Goal: Information Seeking & Learning: Learn about a topic

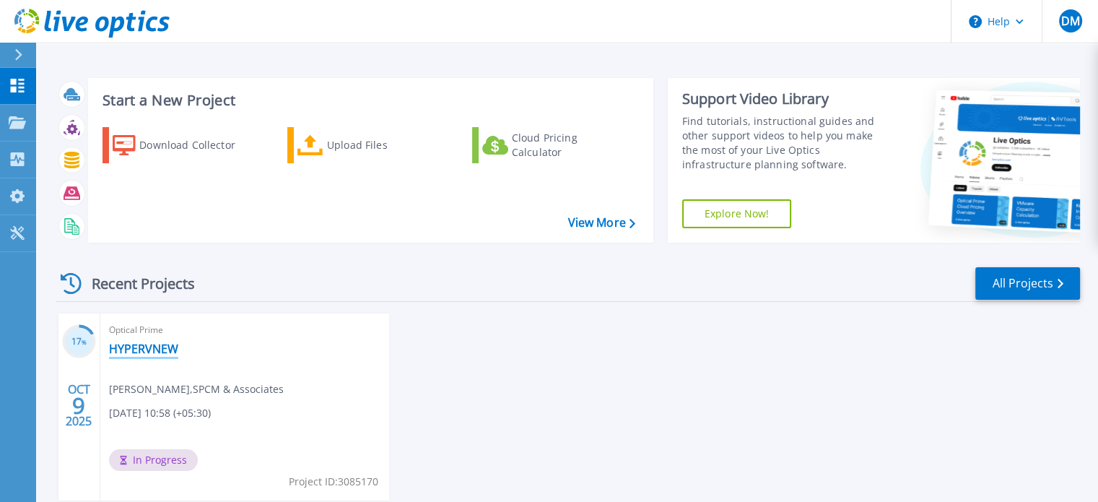
click at [134, 345] on link "HYPERVNEW" at bounding box center [143, 348] width 69 height 14
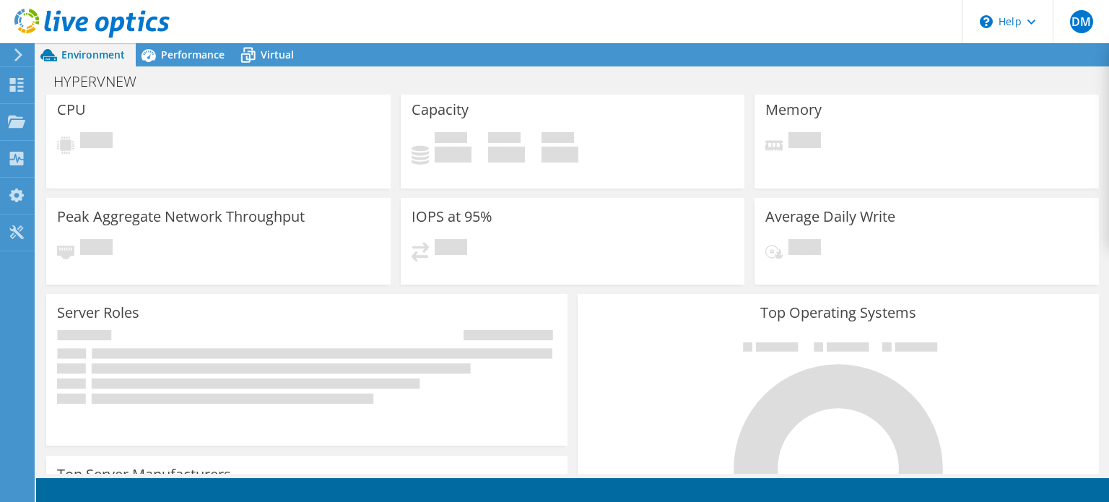
scroll to position [78, 0]
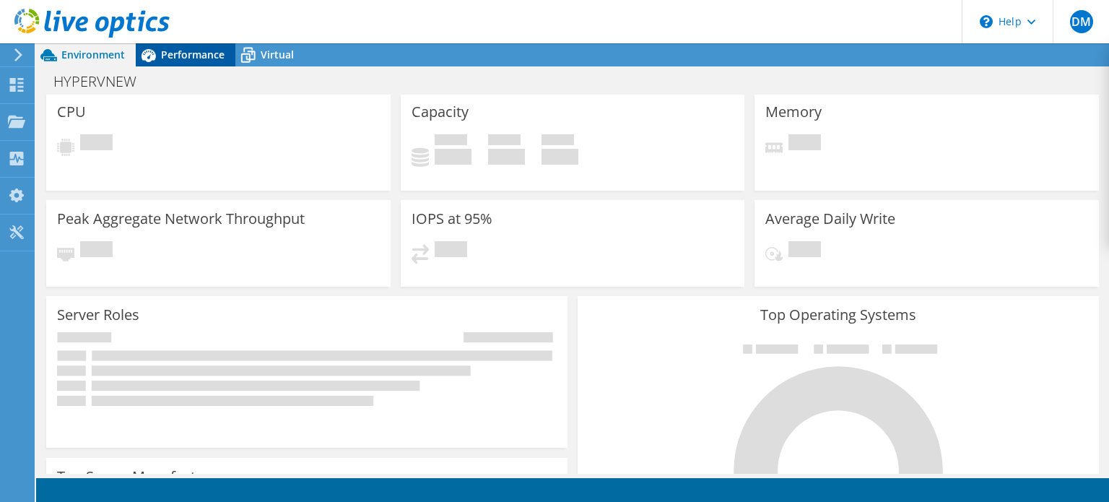
click at [193, 56] on span "Performance" at bounding box center [193, 55] width 64 height 14
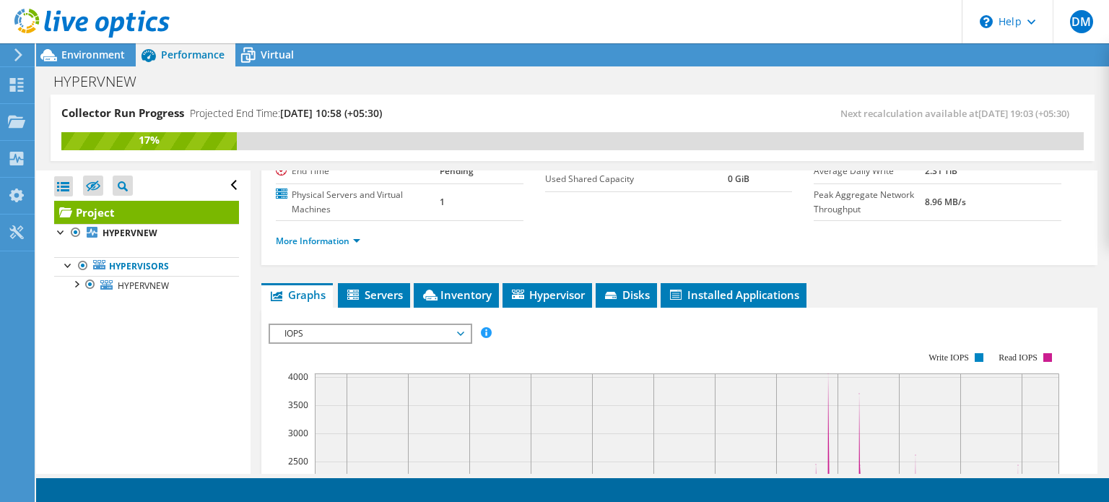
scroll to position [173, 0]
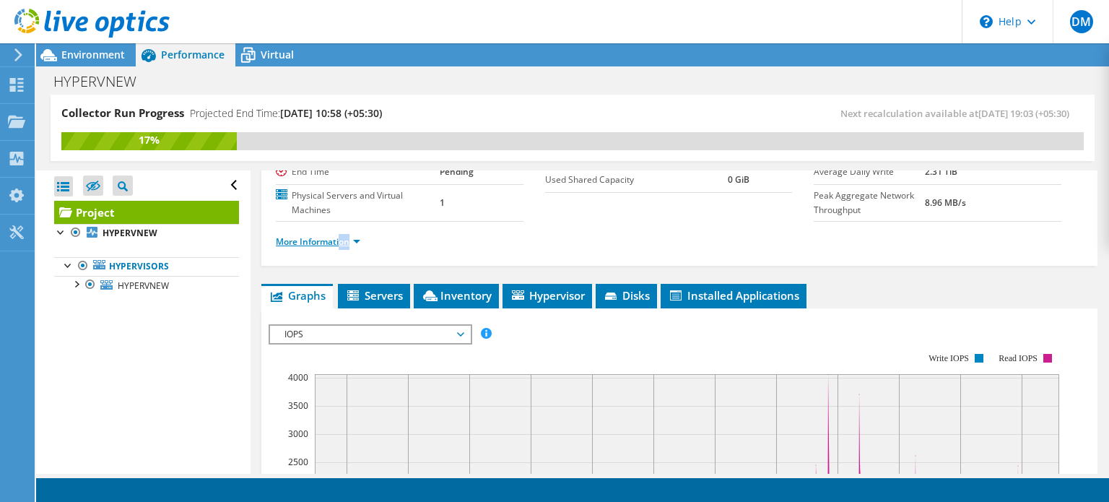
drag, startPoint x: 341, startPoint y: 265, endPoint x: 350, endPoint y: 256, distance: 12.8
click at [350, 256] on div "More Information" at bounding box center [679, 242] width 807 height 40
click at [350, 248] on link "More Information" at bounding box center [318, 241] width 84 height 12
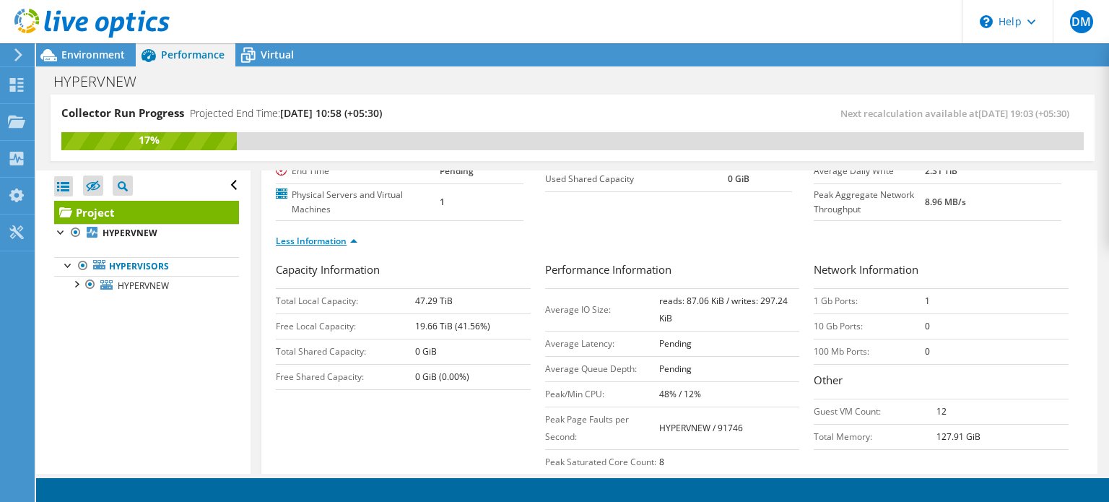
scroll to position [175, 0]
drag, startPoint x: 350, startPoint y: 256, endPoint x: 339, endPoint y: 254, distance: 11.7
click at [339, 245] on link "Less Information" at bounding box center [317, 239] width 82 height 12
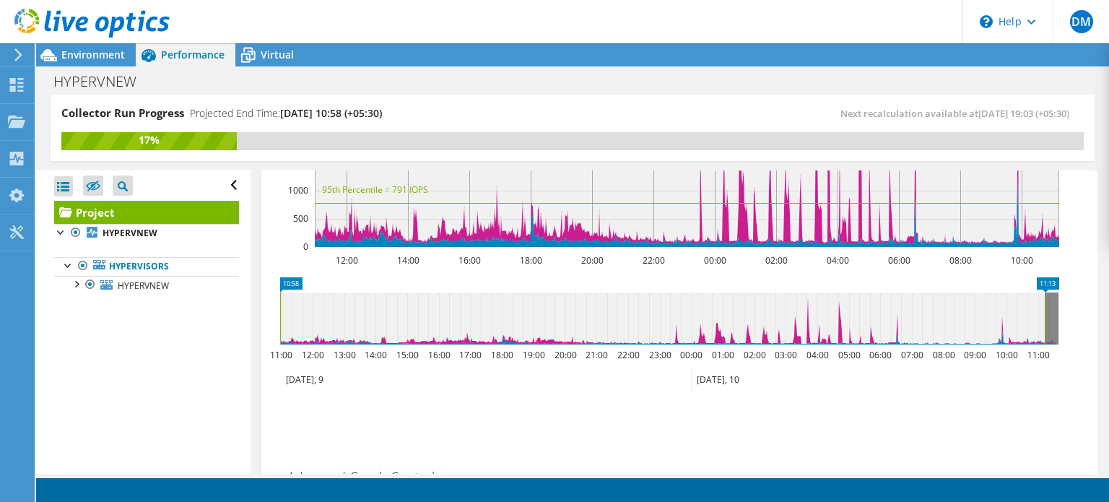
scroll to position [629, 0]
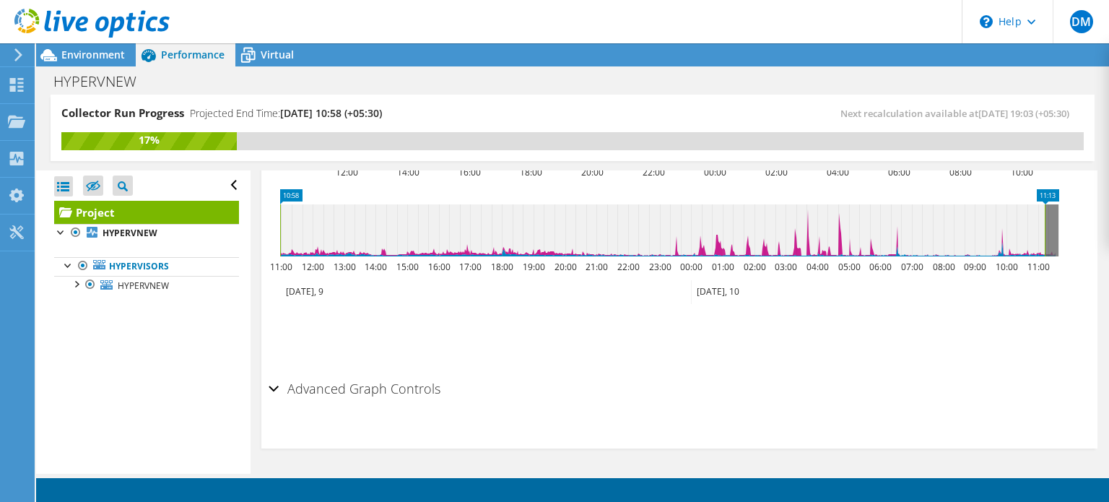
click at [308, 385] on h2 "Advanced Graph Controls" at bounding box center [354, 388] width 172 height 29
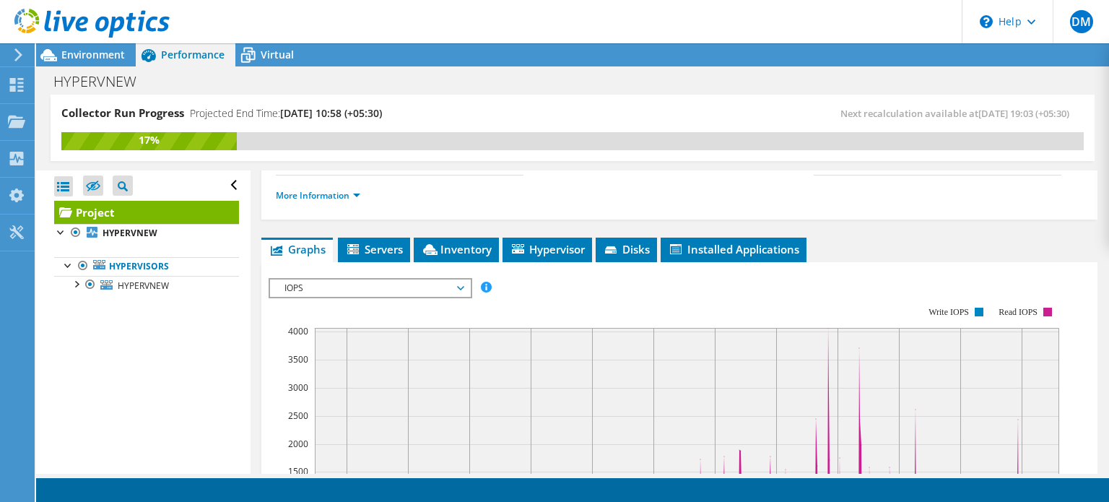
scroll to position [0, 0]
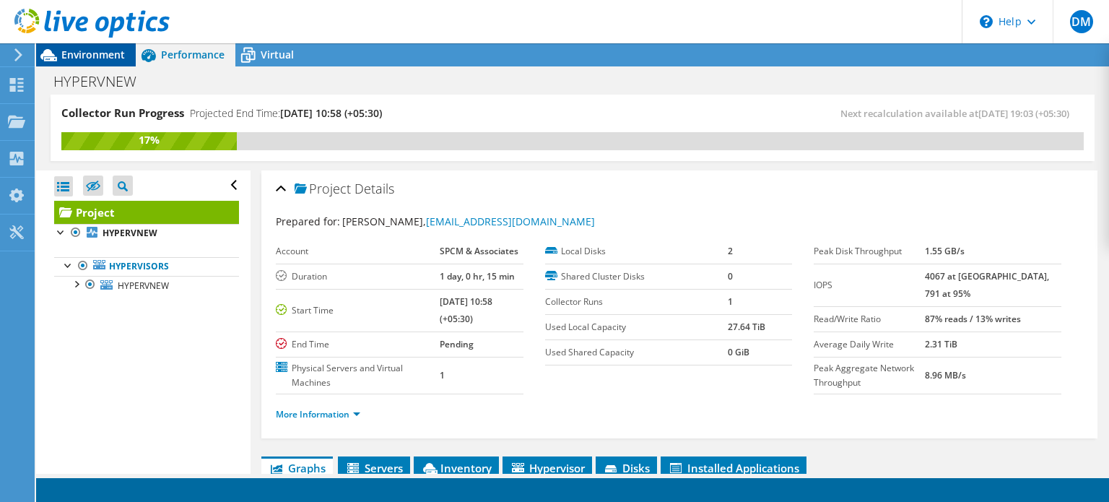
click at [106, 56] on span "Environment" at bounding box center [93, 55] width 64 height 14
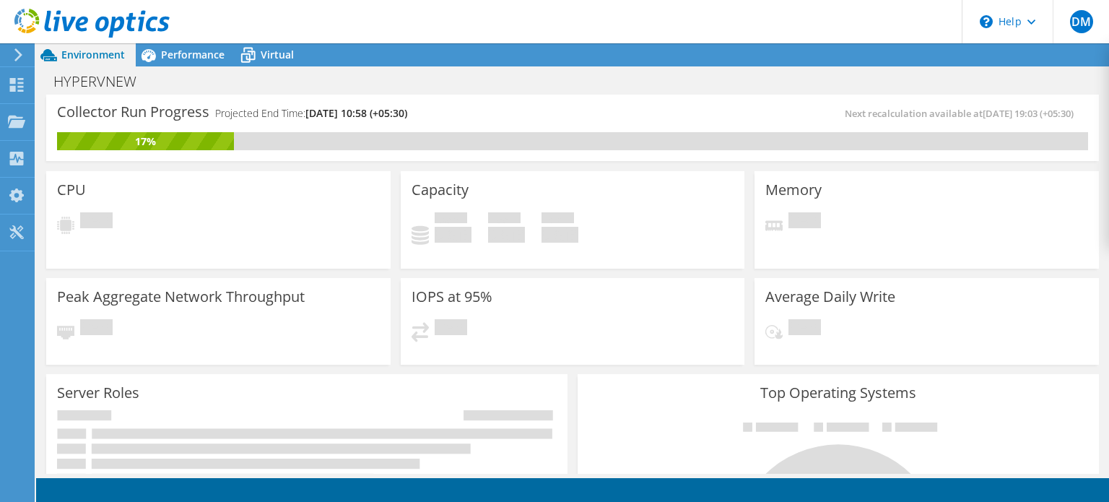
scroll to position [239, 0]
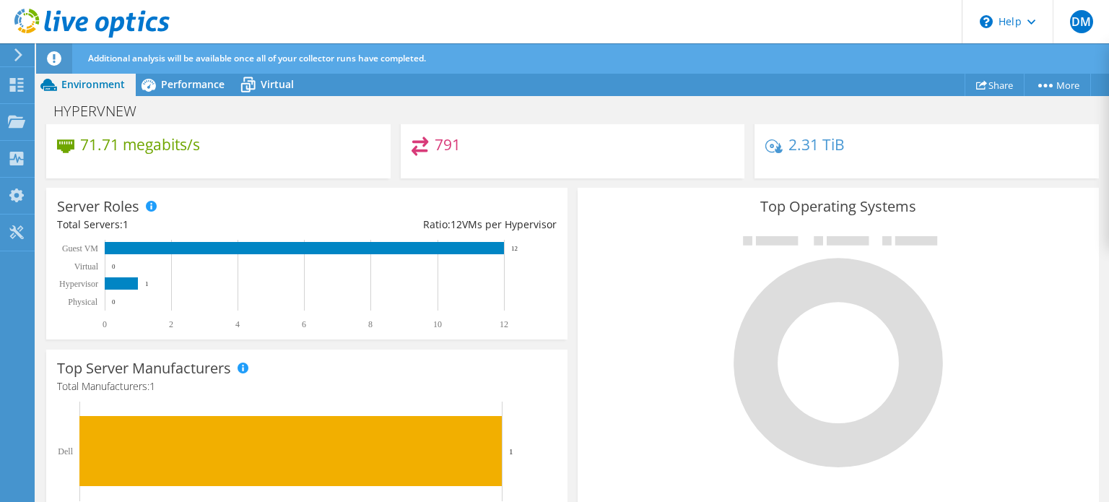
scroll to position [202, 0]
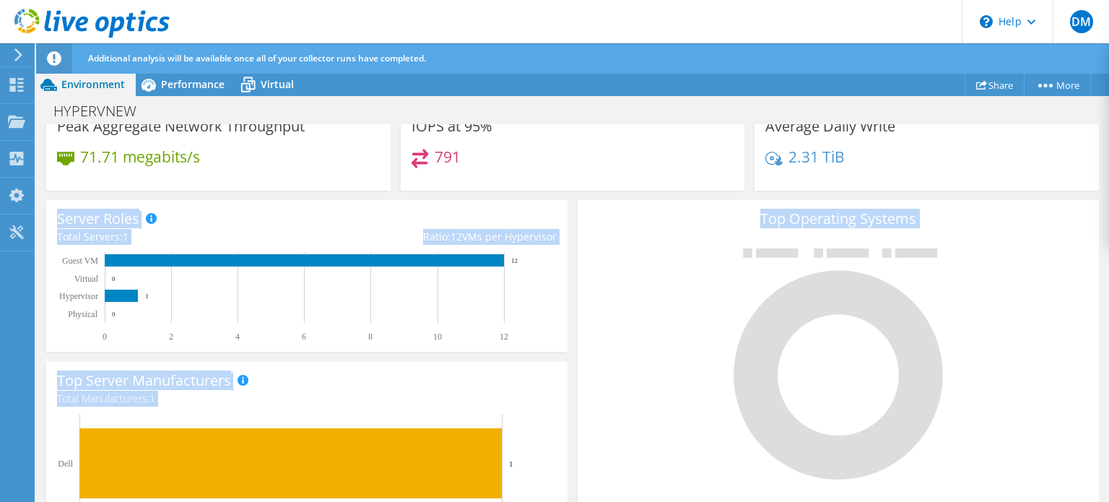
drag, startPoint x: 1060, startPoint y: 311, endPoint x: 1016, endPoint y: 177, distance: 141.1
click at [1016, 177] on section "Collector Run Progress Projected End Time: 10/15/2025, 10:58 (+05:30) Next reca…" at bounding box center [572, 385] width 1073 height 926
click at [1016, 177] on div "2.31 TiB" at bounding box center [926, 164] width 323 height 30
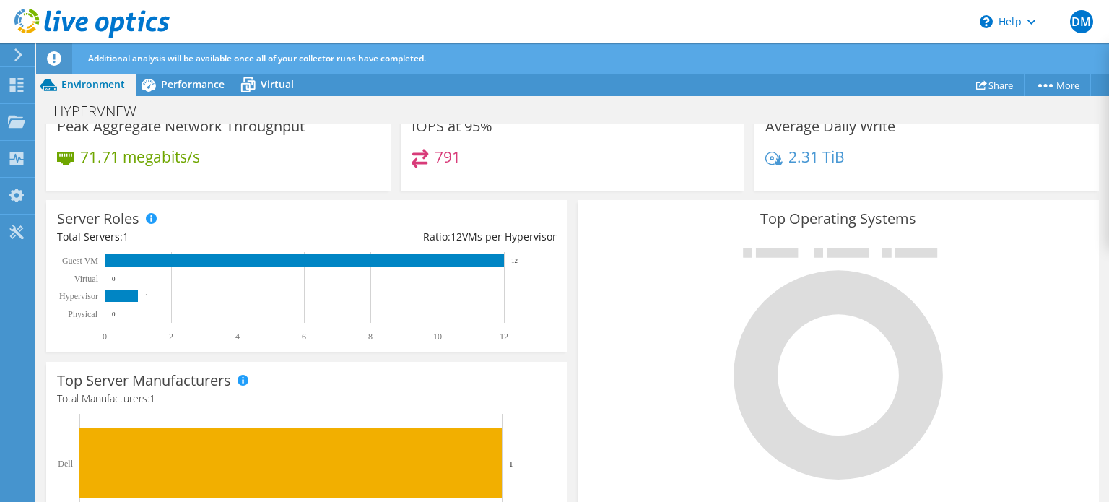
click at [1034, 241] on div at bounding box center [837, 362] width 499 height 243
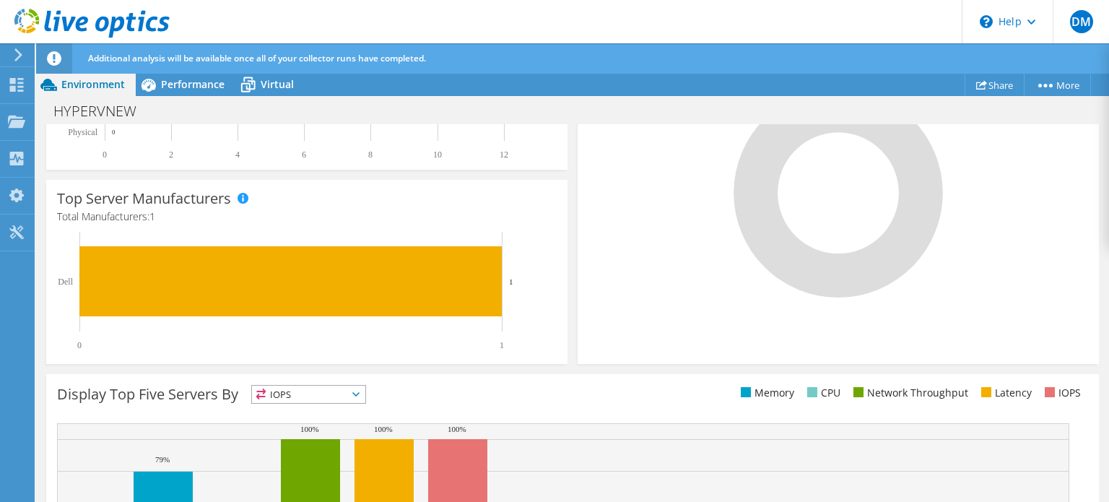
scroll to position [546, 0]
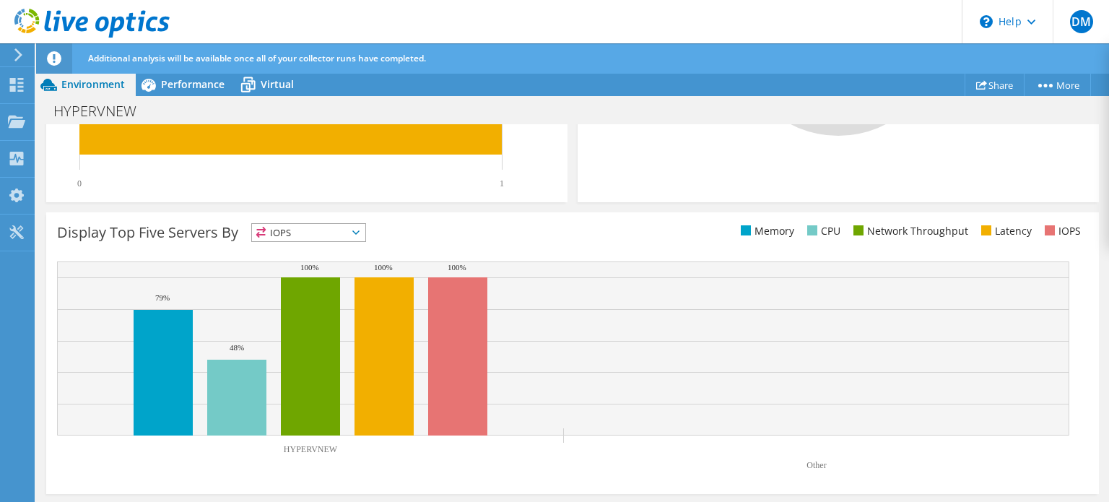
click at [352, 228] on span "IOPS" at bounding box center [308, 232] width 113 height 17
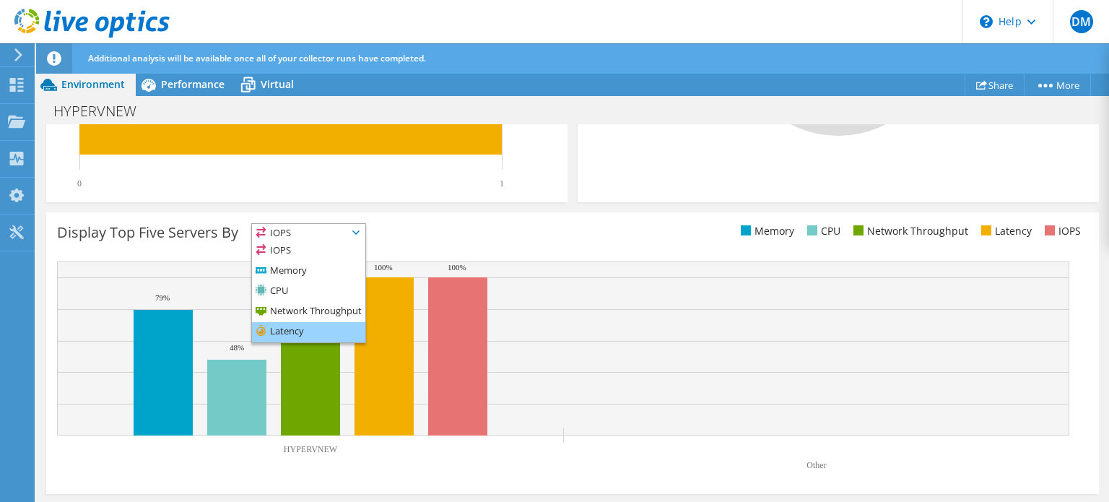
click at [305, 330] on li "Latency" at bounding box center [308, 332] width 113 height 20
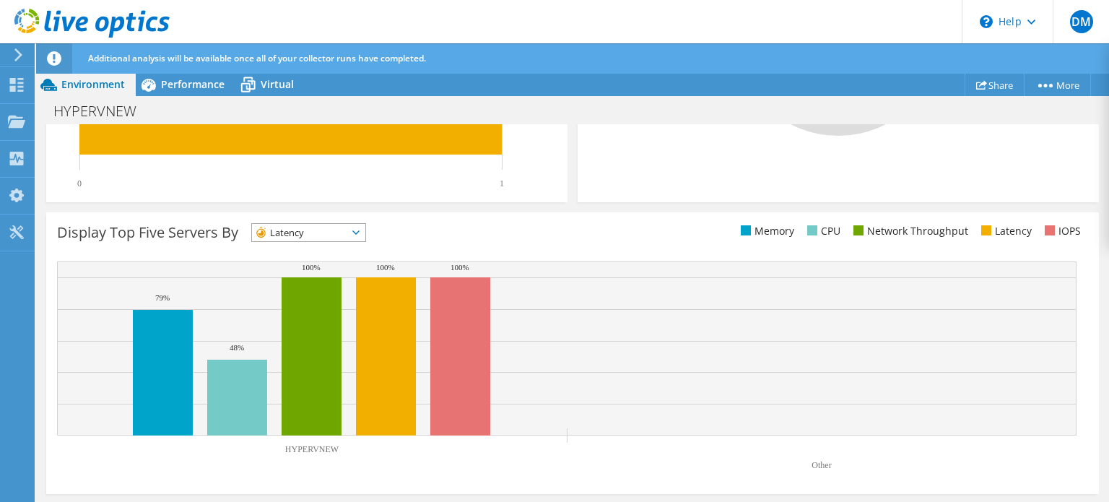
click at [350, 217] on div "Display Top Five Servers By Latency IOPS" at bounding box center [572, 352] width 1052 height 281
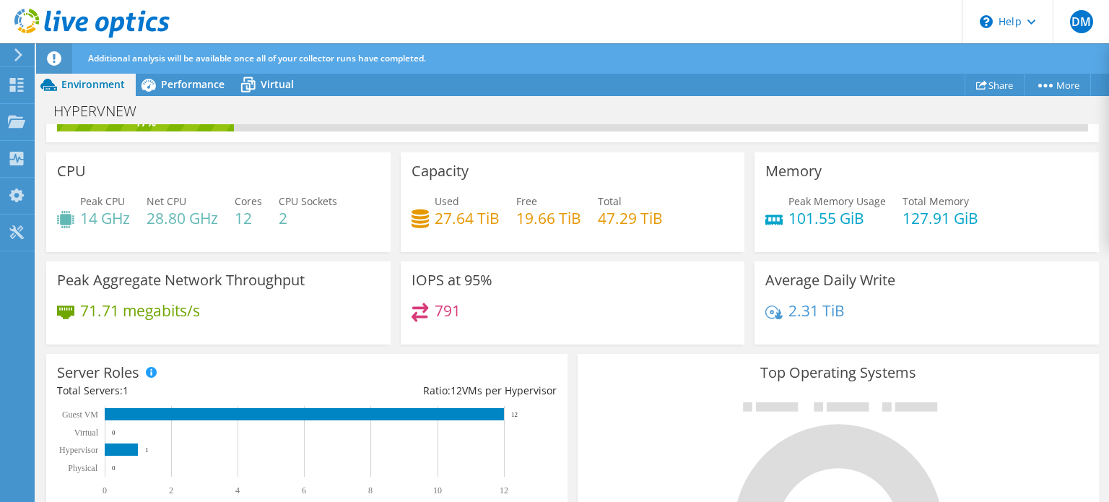
scroll to position [47, 0]
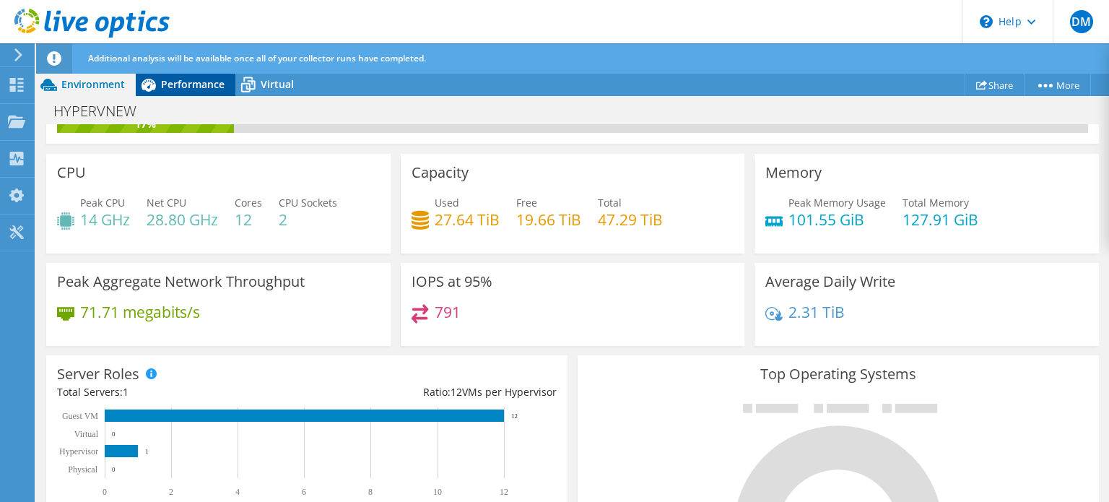
click at [177, 87] on span "Performance" at bounding box center [193, 84] width 64 height 14
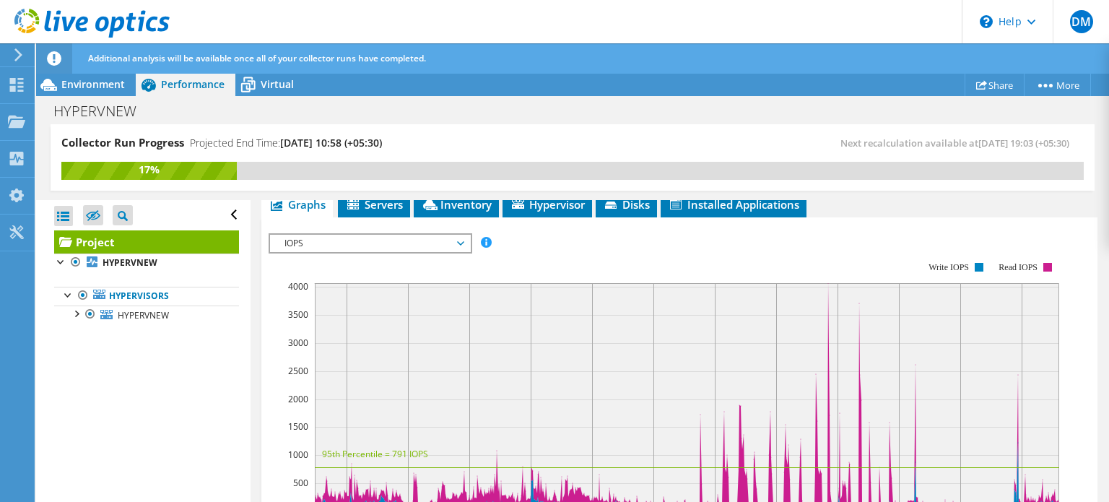
scroll to position [256, 0]
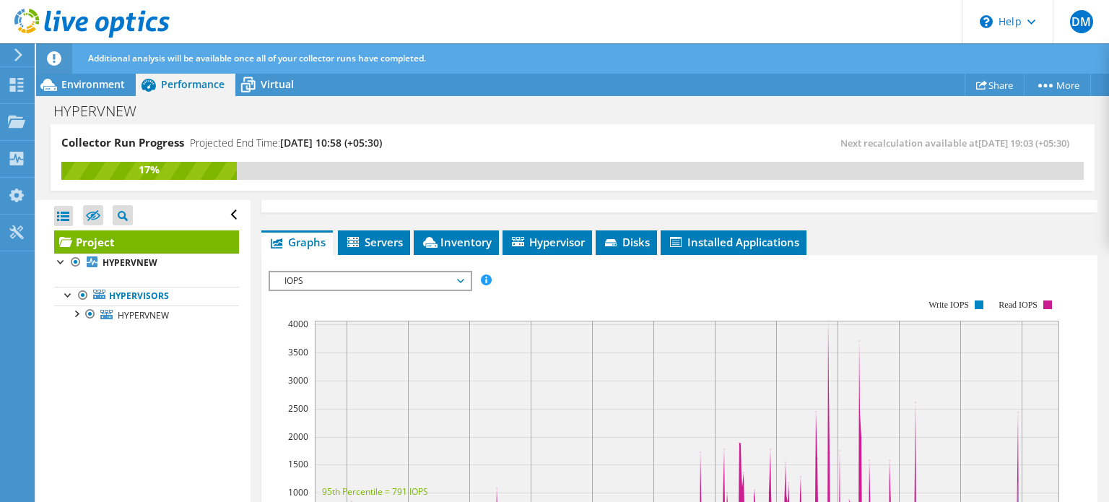
click at [397, 289] on span "IOPS" at bounding box center [369, 280] width 185 height 17
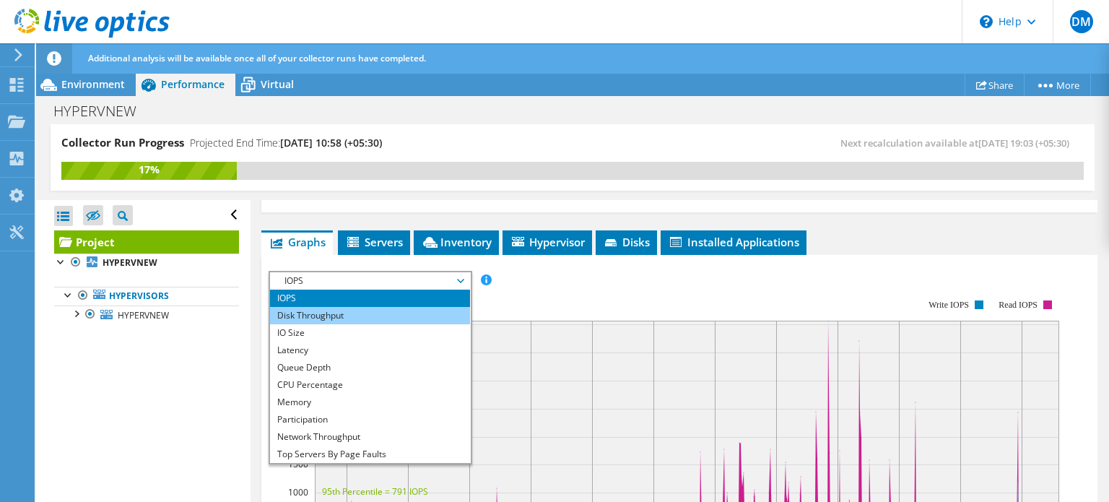
click at [384, 324] on li "Disk Throughput" at bounding box center [370, 315] width 200 height 17
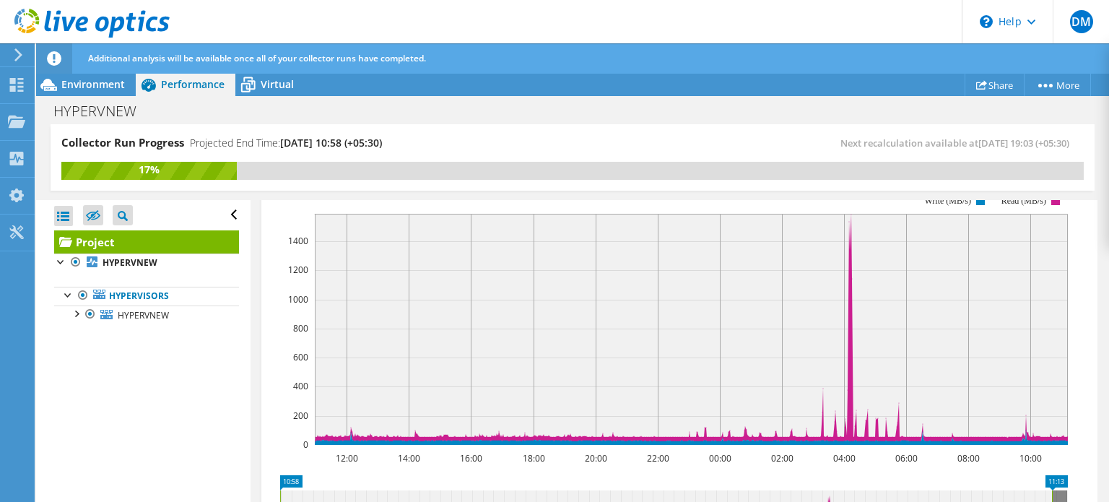
scroll to position [355, 0]
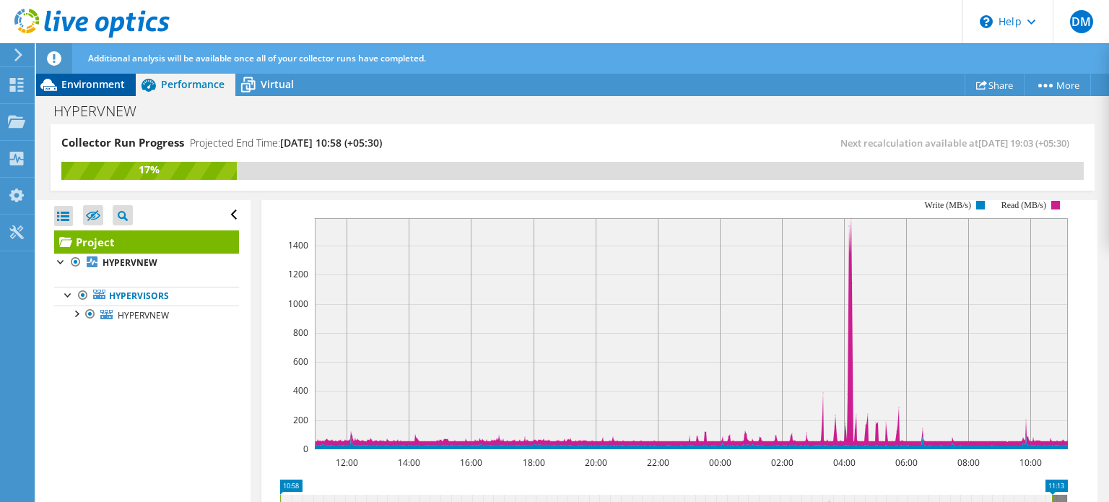
click at [110, 81] on span "Environment" at bounding box center [93, 84] width 64 height 14
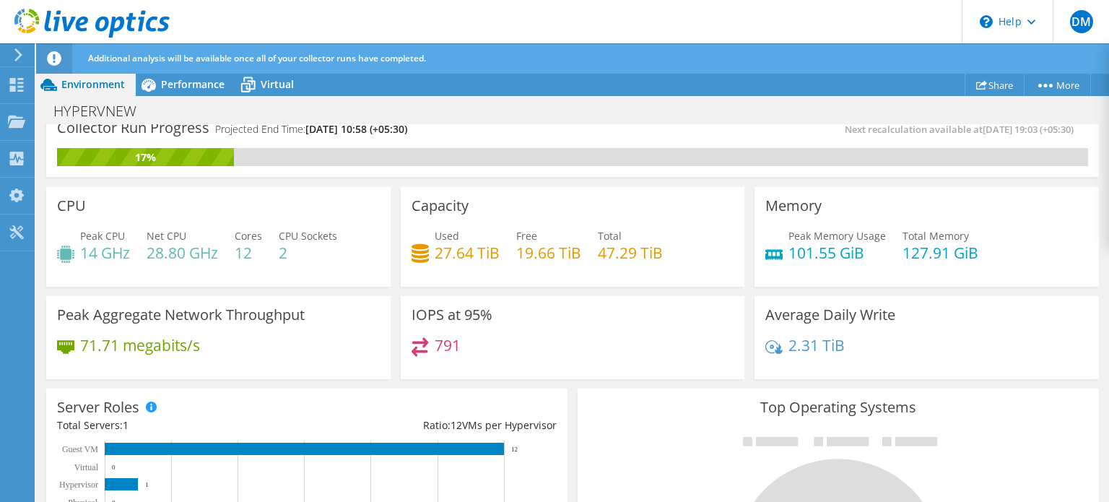
scroll to position [24, 0]
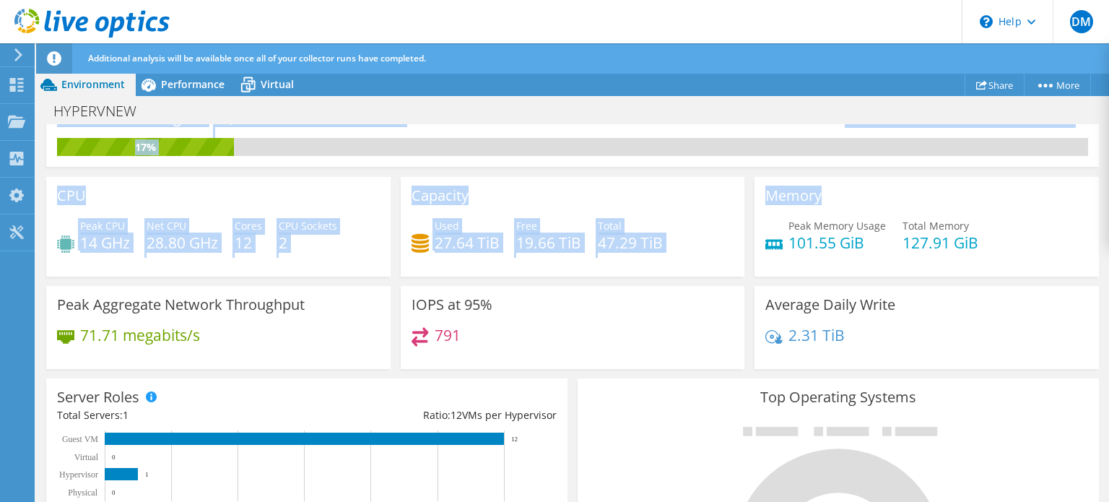
drag, startPoint x: 1083, startPoint y: 207, endPoint x: 1108, endPoint y: 287, distance: 84.0
click at [1108, 287] on div "Collector Run Progress Projected End Time: 10/15/2025, 10:58 (+05:30) Next reca…" at bounding box center [572, 313] width 1073 height 379
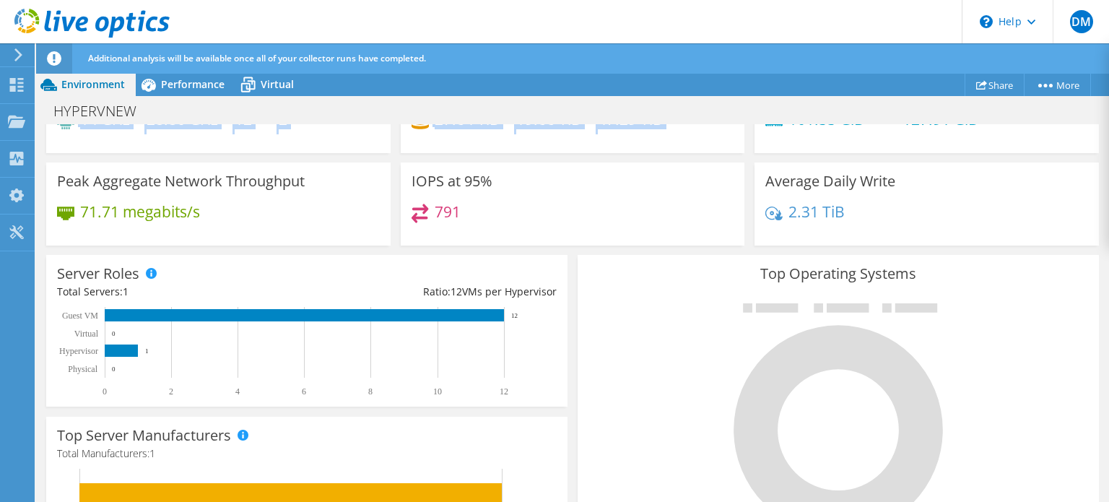
scroll to position [173, 0]
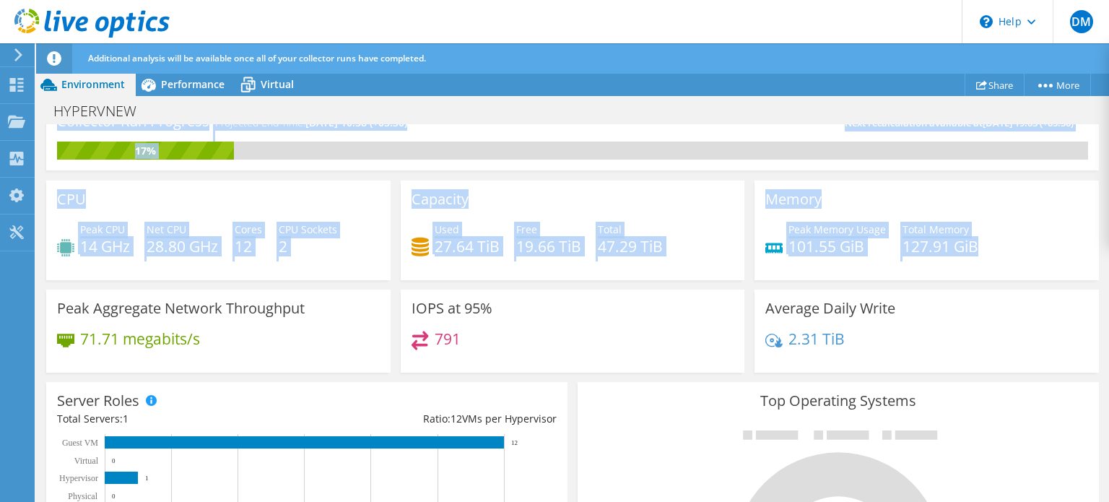
drag, startPoint x: 1108, startPoint y: 329, endPoint x: 999, endPoint y: 233, distance: 145.2
click at [999, 233] on div "Collector Run Progress Projected End Time: 10/15/2025, 10:58 (+05:30) Next reca…" at bounding box center [572, 313] width 1073 height 379
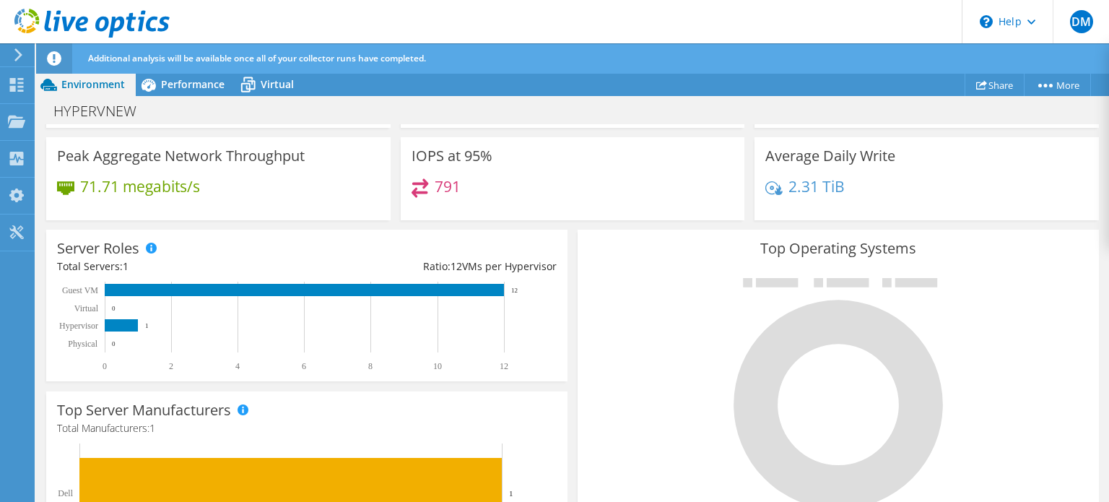
click at [175, 99] on div "HYPERVNEW Print" at bounding box center [572, 110] width 1073 height 27
click at [173, 183] on h4 "71.71 megabits/s" at bounding box center [140, 186] width 120 height 16
click at [189, 92] on div "Performance" at bounding box center [186, 84] width 100 height 23
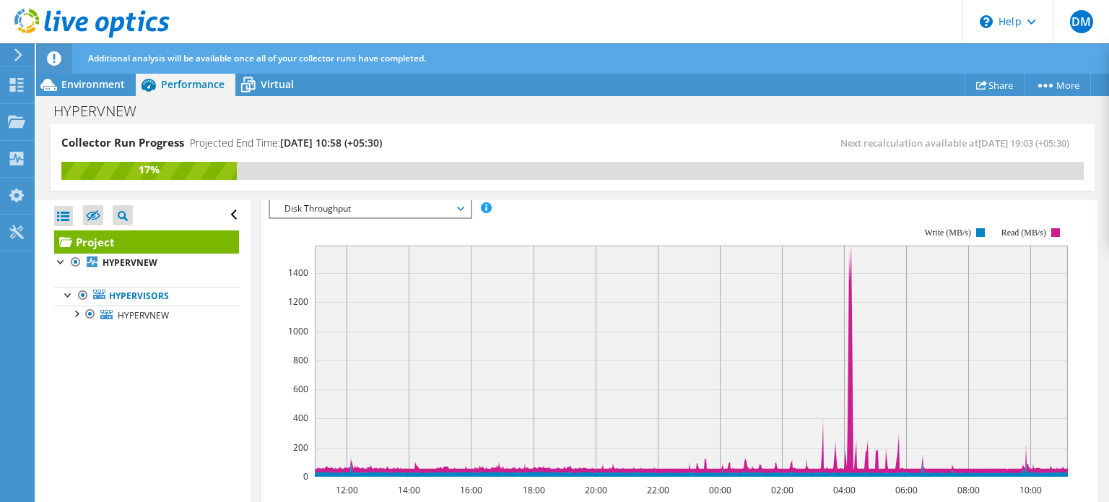
scroll to position [326, 0]
click at [413, 219] on span "Disk Throughput" at bounding box center [369, 209] width 185 height 17
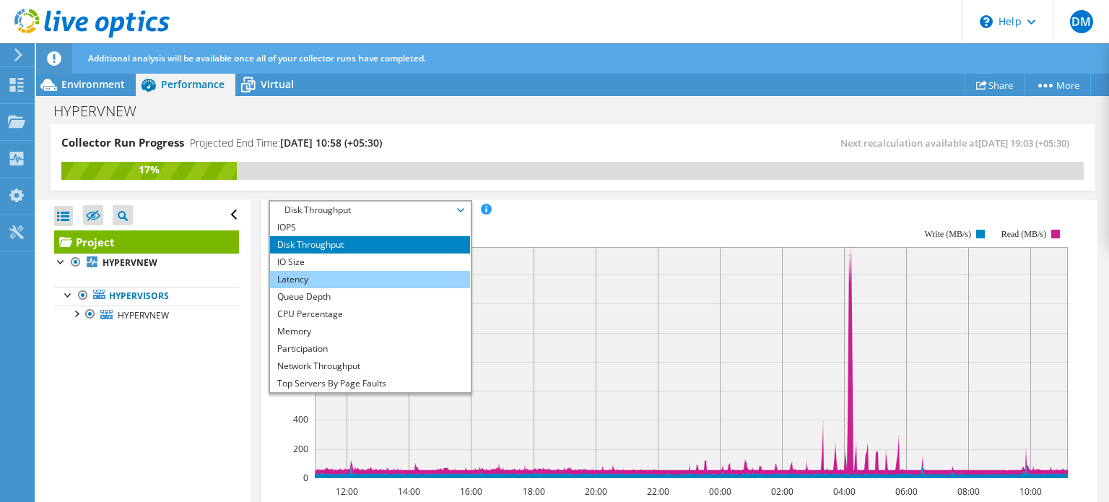
click at [388, 288] on li "Latency" at bounding box center [370, 279] width 200 height 17
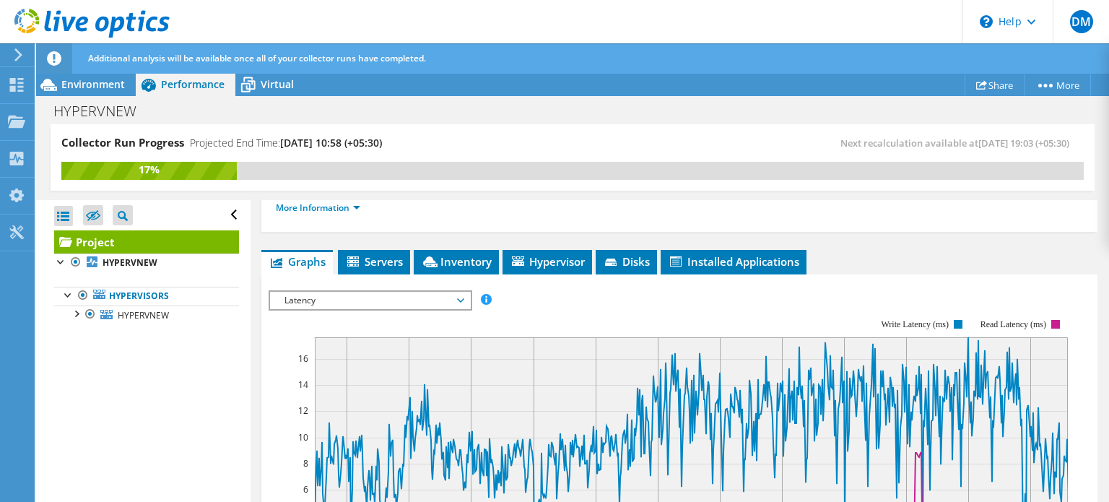
scroll to position [234, 0]
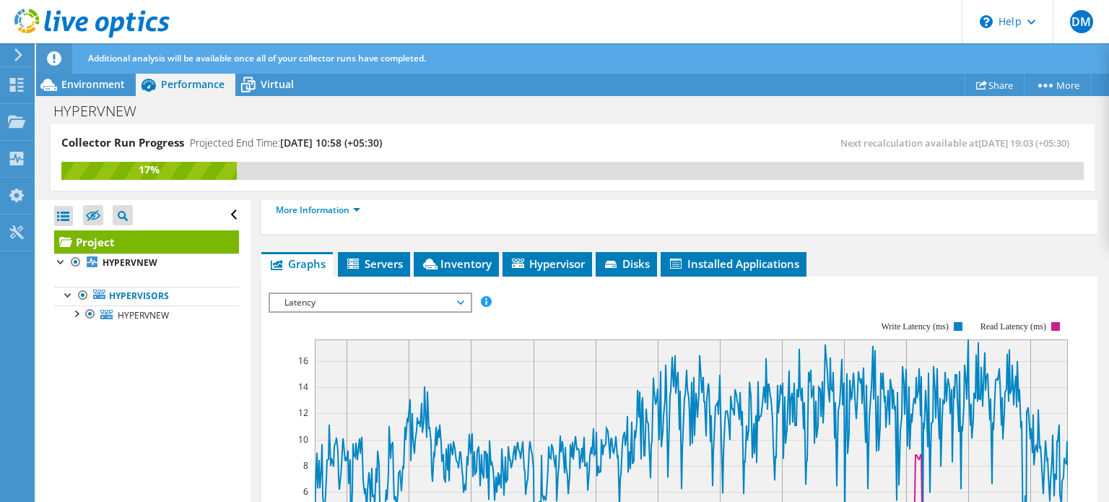
click at [447, 311] on span "Latency" at bounding box center [369, 302] width 185 height 17
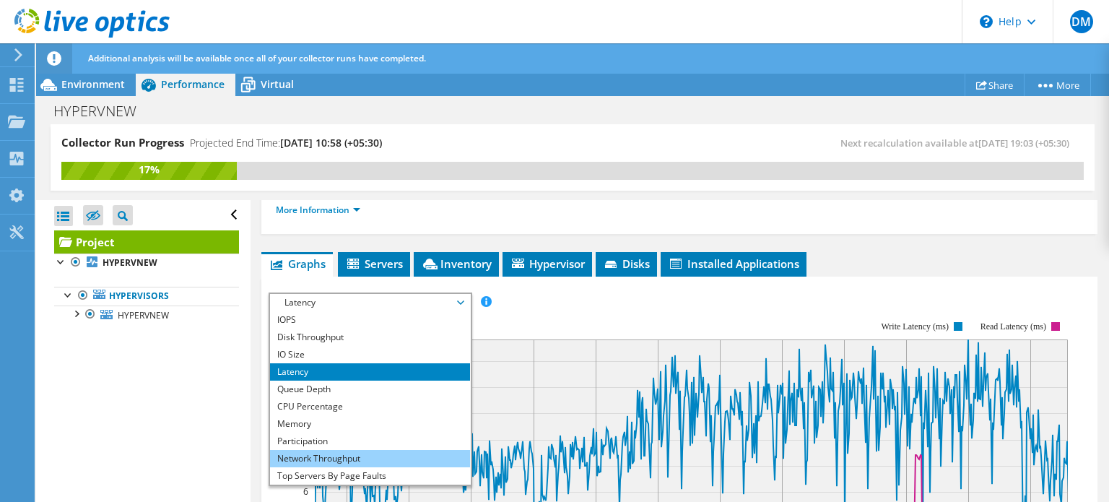
click at [359, 467] on li "Network Throughput" at bounding box center [370, 458] width 200 height 17
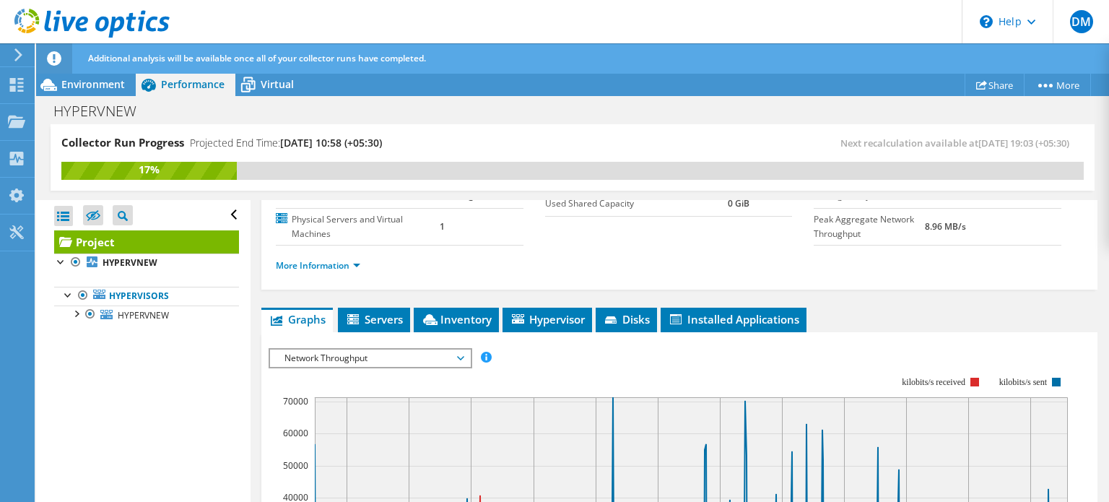
scroll to position [175, 0]
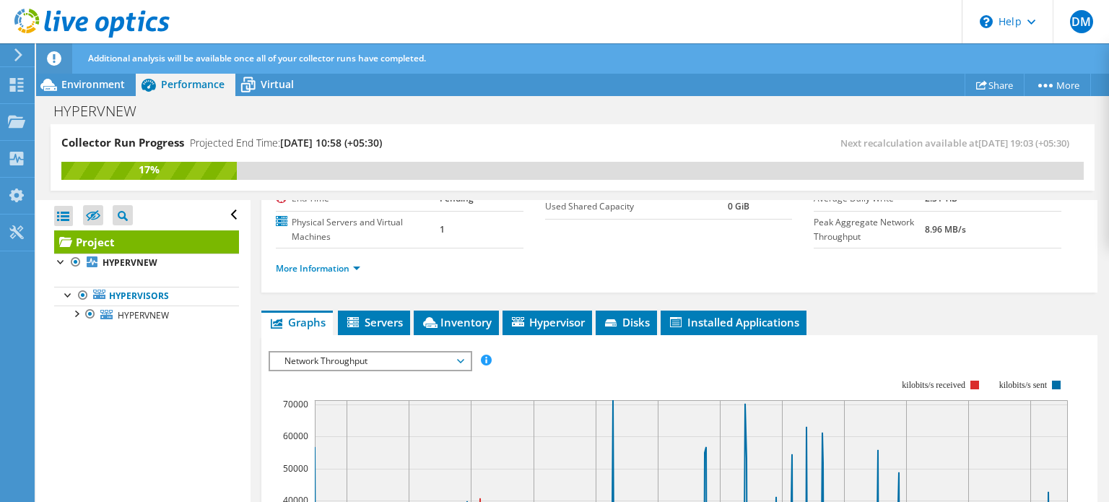
click at [446, 370] on span "Network Throughput" at bounding box center [369, 360] width 185 height 17
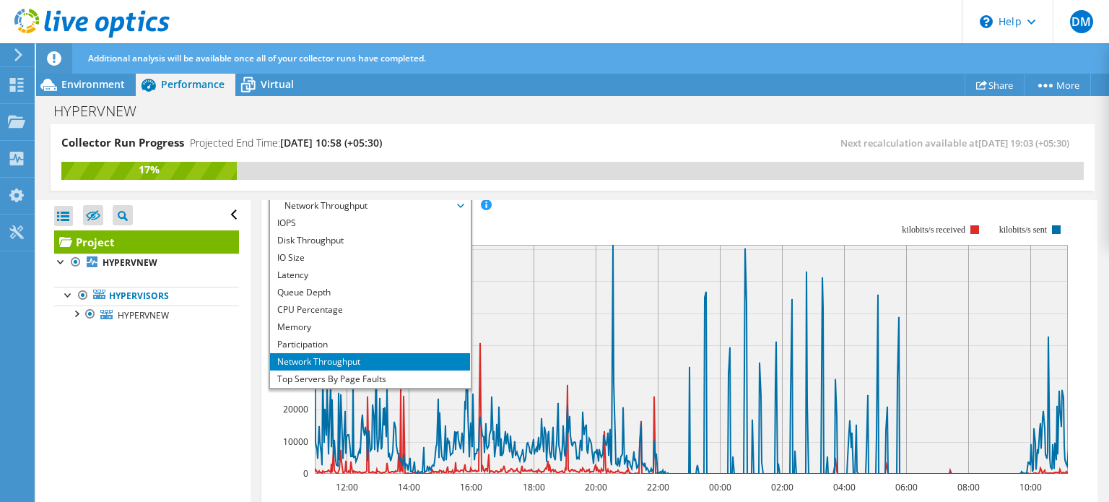
scroll to position [52, 0]
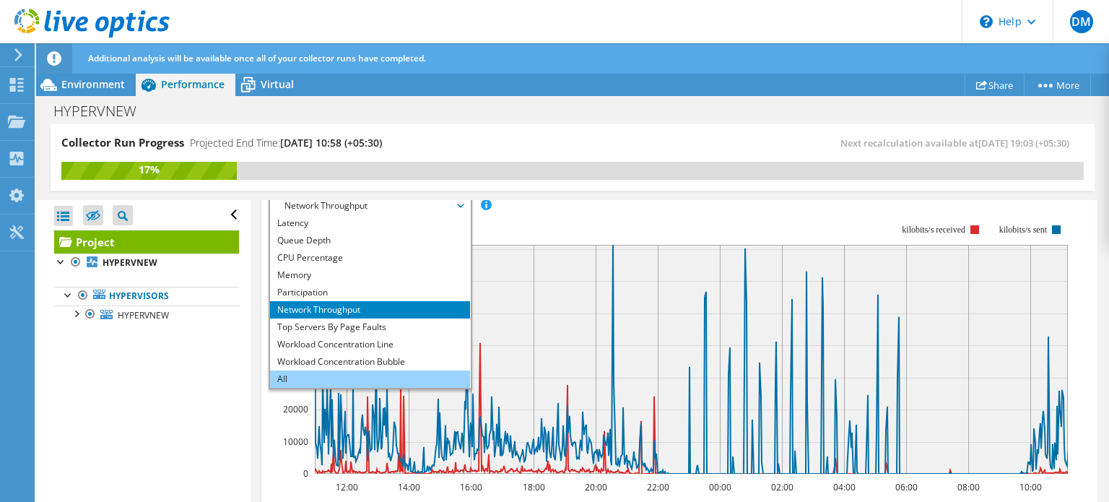
click at [383, 387] on li "All" at bounding box center [370, 378] width 200 height 17
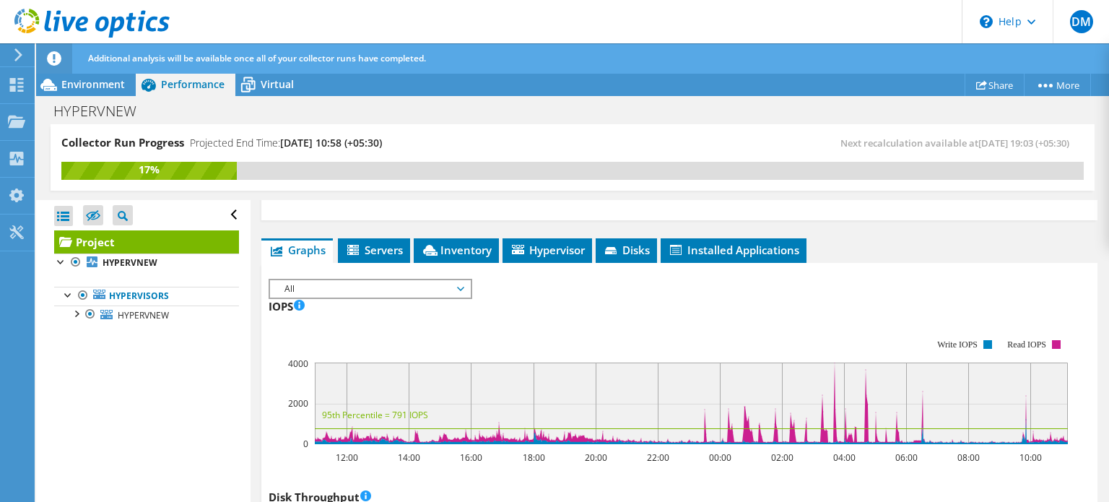
scroll to position [243, 0]
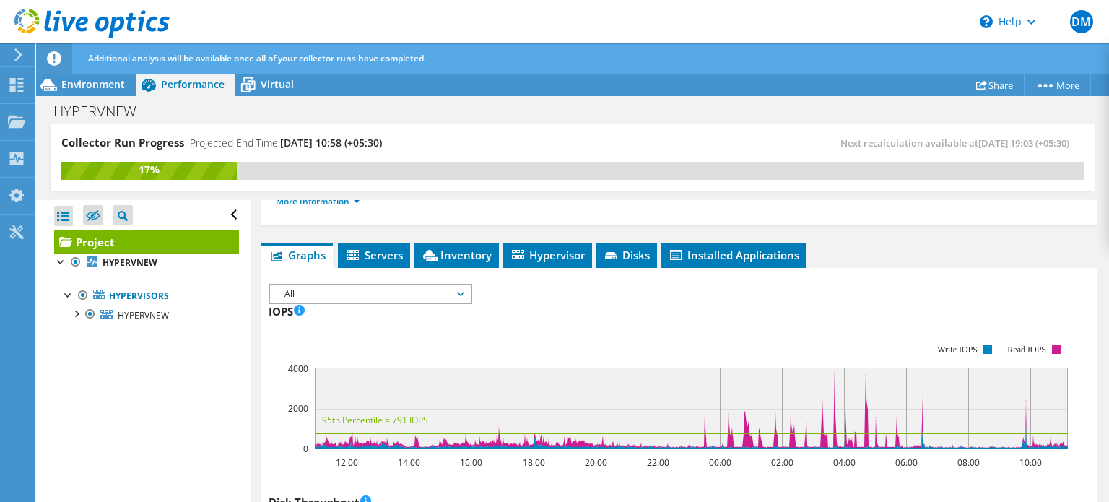
click at [381, 268] on li "Servers" at bounding box center [374, 255] width 72 height 25
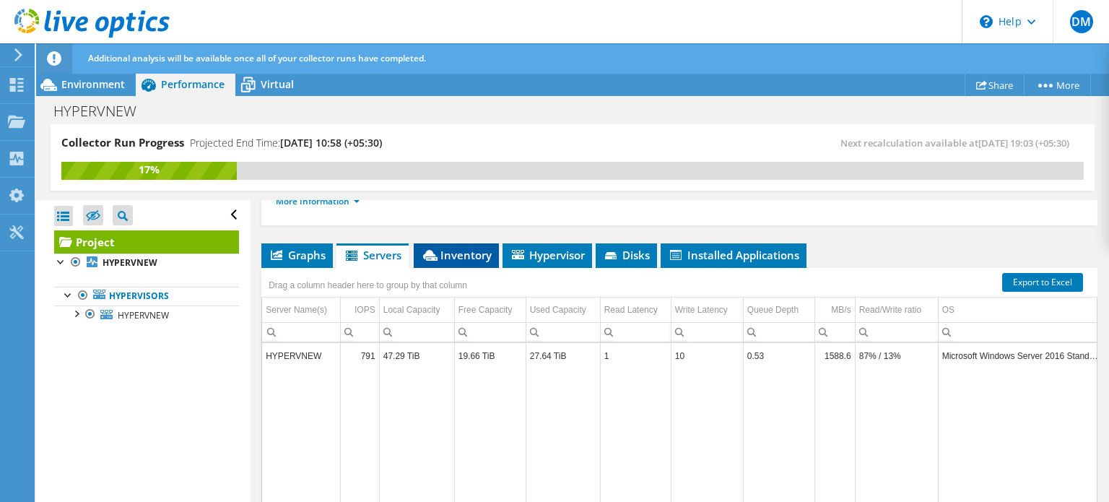
click at [433, 261] on icon at bounding box center [430, 255] width 14 height 11
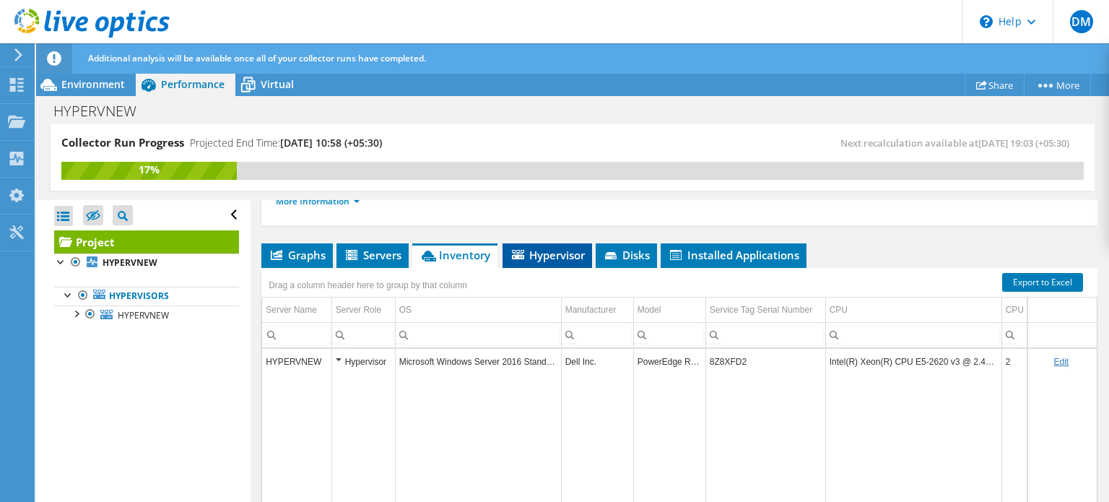
click at [551, 262] on span "Hypervisor" at bounding box center [547, 255] width 75 height 14
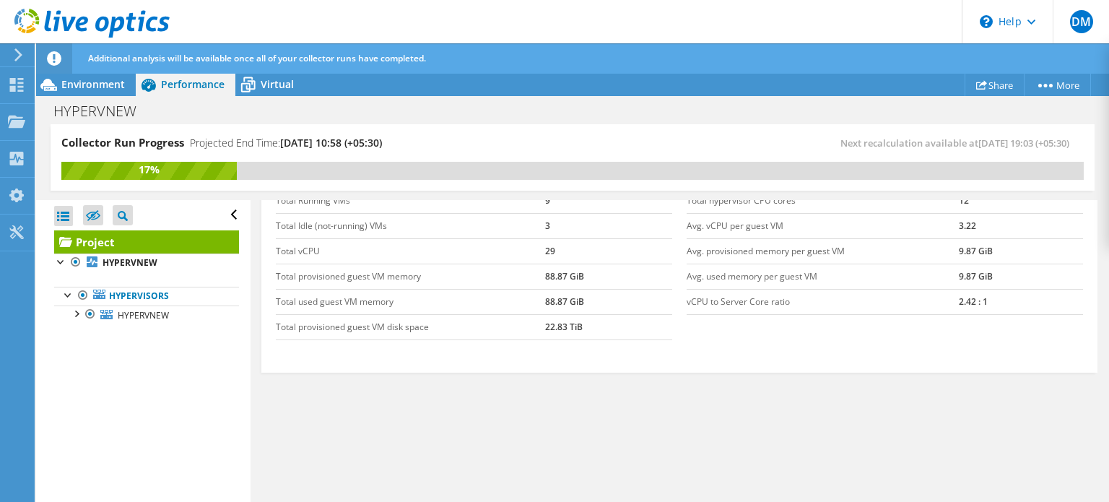
scroll to position [384, 0]
click at [66, 213] on div at bounding box center [63, 216] width 19 height 20
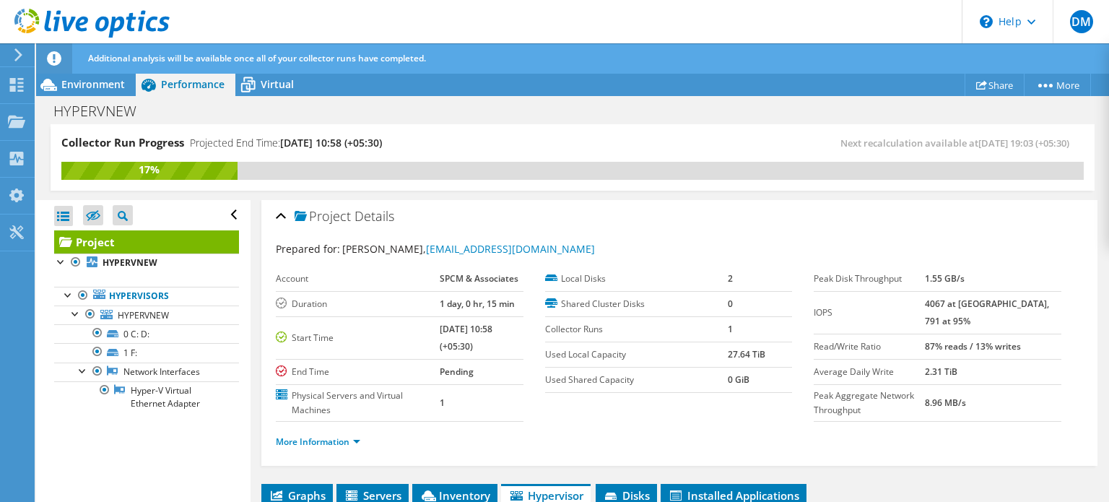
scroll to position [0, 0]
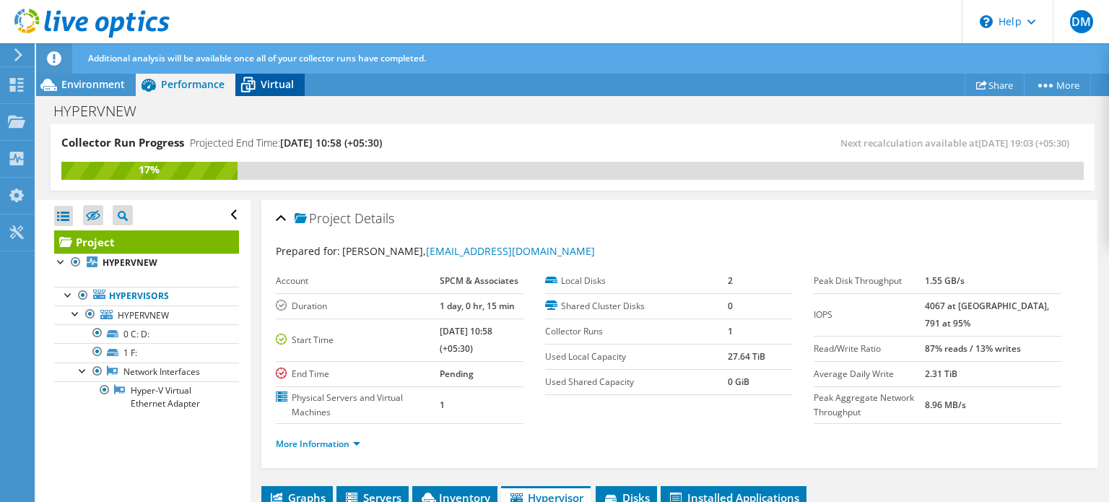
click at [250, 92] on icon at bounding box center [247, 84] width 25 height 25
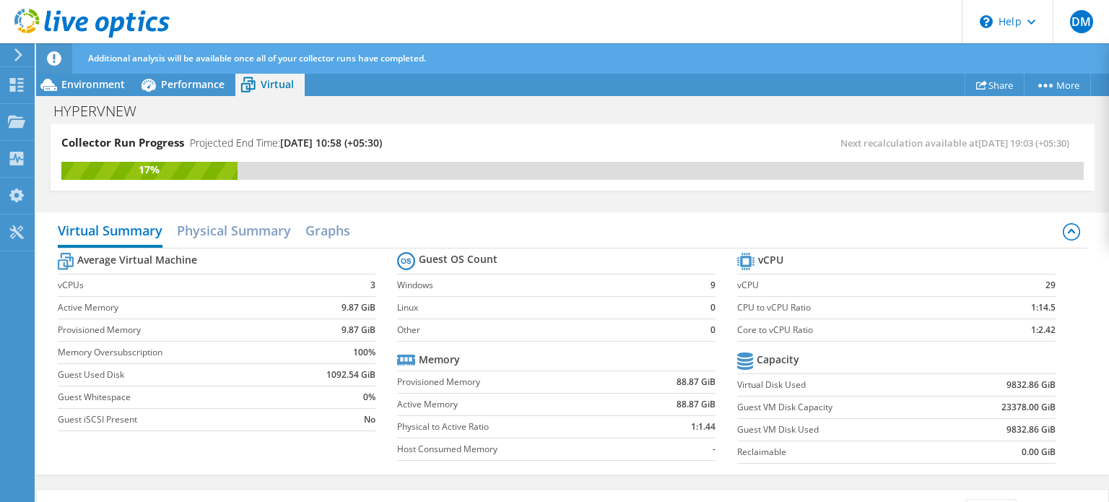
scroll to position [55, 0]
click at [748, 278] on label "vCPU" at bounding box center [859, 285] width 245 height 14
click at [1062, 233] on icon at bounding box center [1070, 231] width 17 height 17
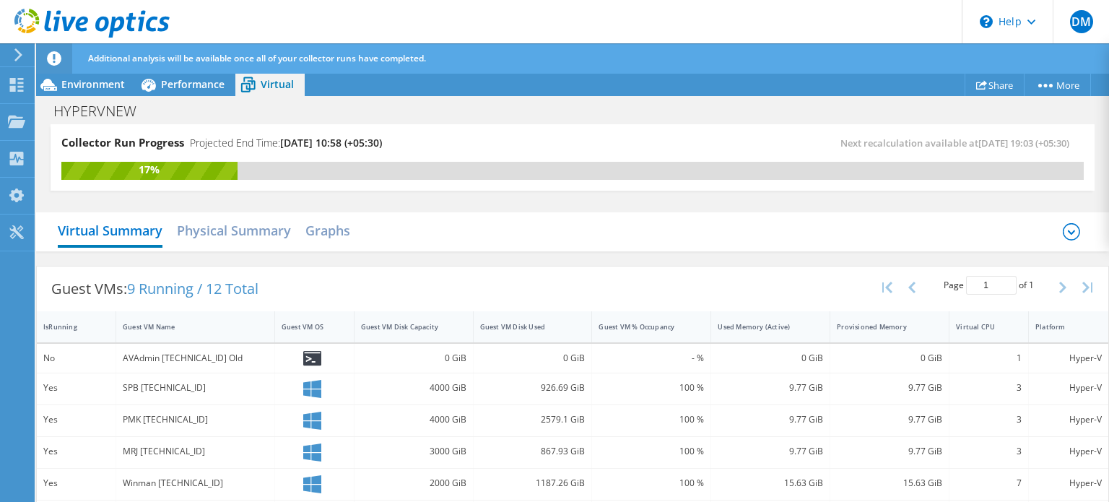
click at [1062, 233] on icon at bounding box center [1070, 231] width 17 height 17
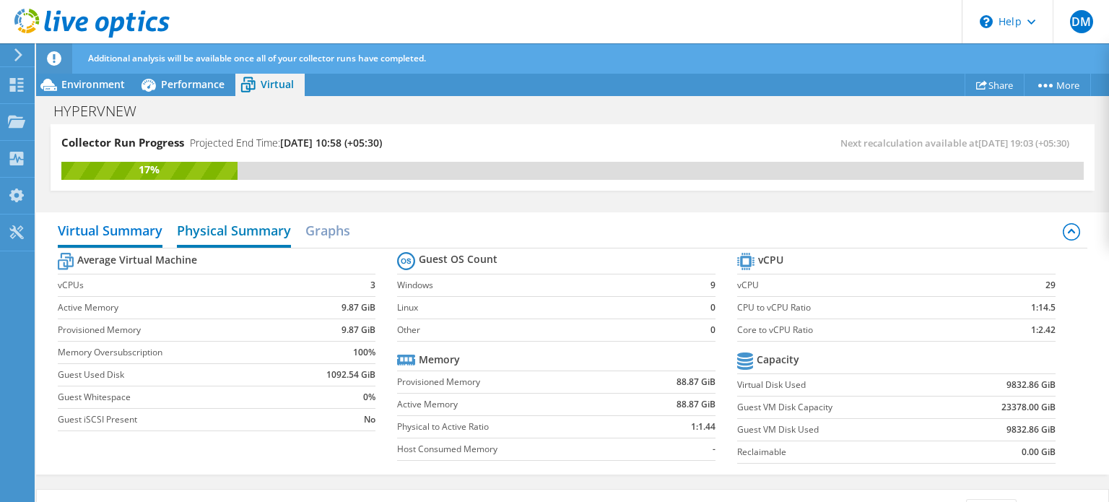
click at [274, 229] on h2 "Physical Summary" at bounding box center [234, 232] width 114 height 32
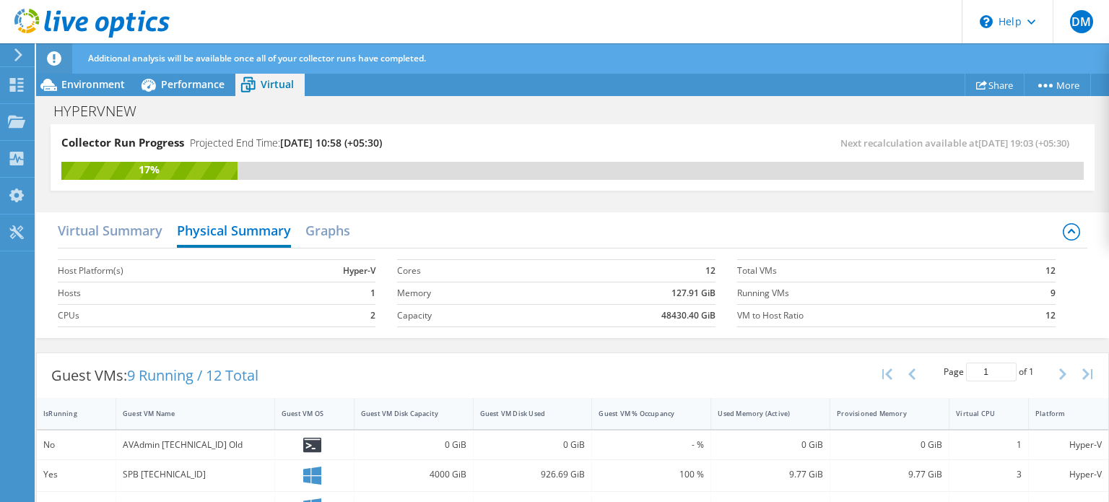
click at [357, 217] on div "Virtual Summary Physical Summary Graphs" at bounding box center [573, 232] width 1030 height 32
click at [319, 229] on h2 "Graphs" at bounding box center [327, 232] width 45 height 32
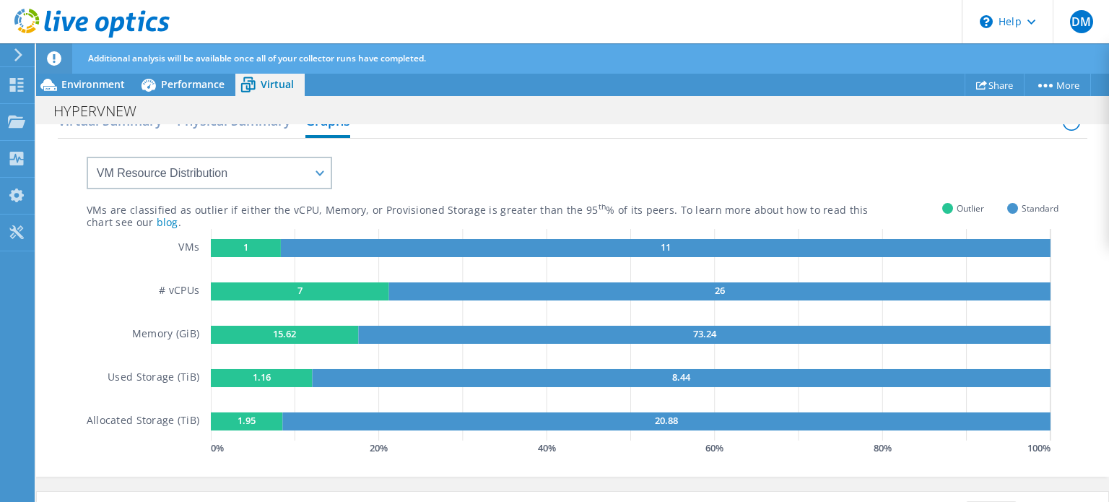
scroll to position [113, 0]
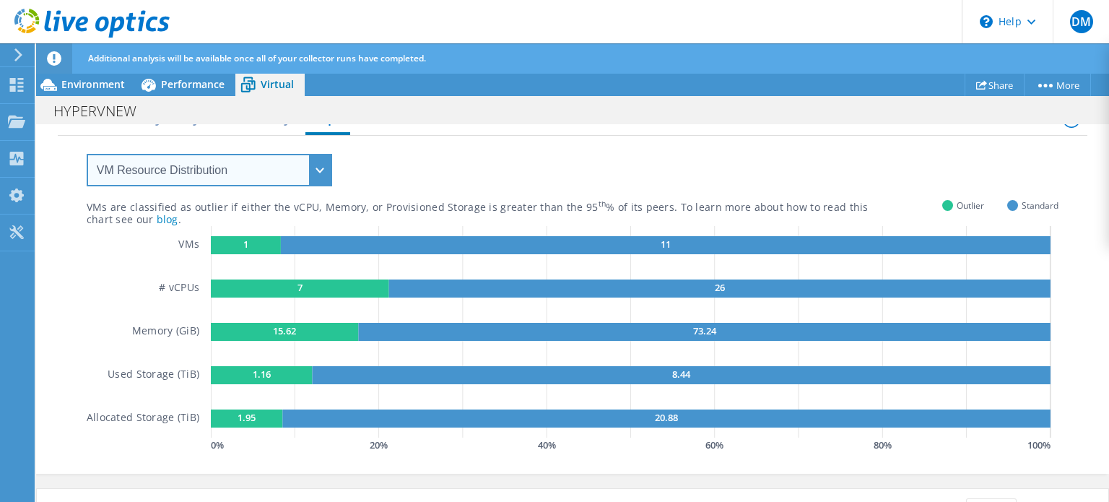
click at [292, 175] on select "VM Resource Distribution Provisioning Contrast Over Provisioning" at bounding box center [209, 170] width 245 height 32
click at [87, 154] on select "VM Resource Distribution Provisioning Contrast Over Provisioning" at bounding box center [209, 170] width 245 height 32
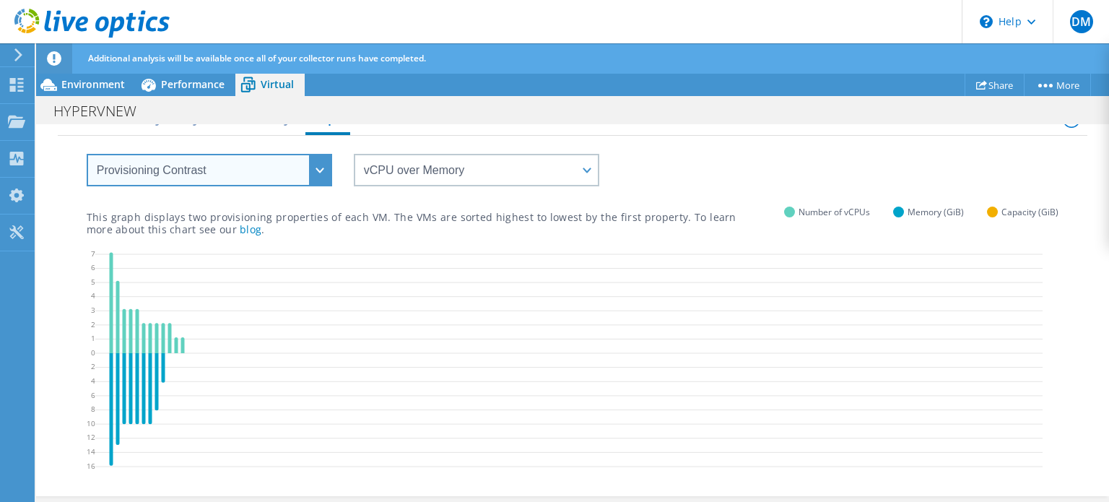
click at [319, 161] on select "VM Resource Distribution Provisioning Contrast Over Provisioning" at bounding box center [209, 170] width 245 height 32
click at [87, 154] on select "VM Resource Distribution Provisioning Contrast Over Provisioning" at bounding box center [209, 170] width 245 height 32
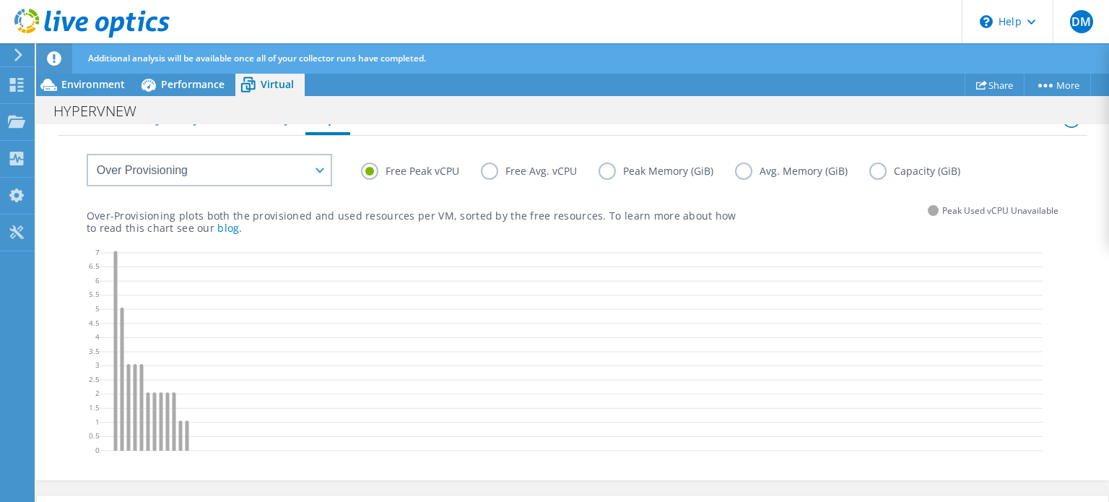
click at [487, 172] on label "Free Avg. vCPU" at bounding box center [540, 170] width 118 height 17
click at [0, 0] on input "Free Avg. vCPU" at bounding box center [0, 0] width 0 height 0
click at [598, 167] on label "Peak Memory (GiB)" at bounding box center [666, 170] width 136 height 17
click at [0, 0] on input "Peak Memory (GiB)" at bounding box center [0, 0] width 0 height 0
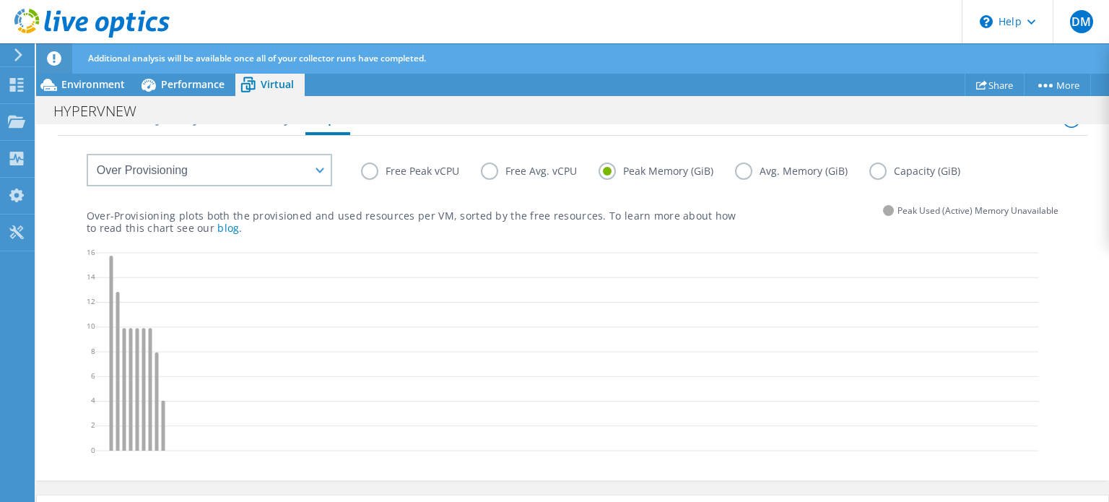
click at [742, 165] on label "Avg. Memory (GiB)" at bounding box center [802, 170] width 134 height 17
click at [0, 0] on input "Avg. Memory (GiB)" at bounding box center [0, 0] width 0 height 0
click at [883, 166] on label "Capacity (GiB)" at bounding box center [925, 170] width 113 height 17
click at [0, 0] on input "Capacity (GiB)" at bounding box center [0, 0] width 0 height 0
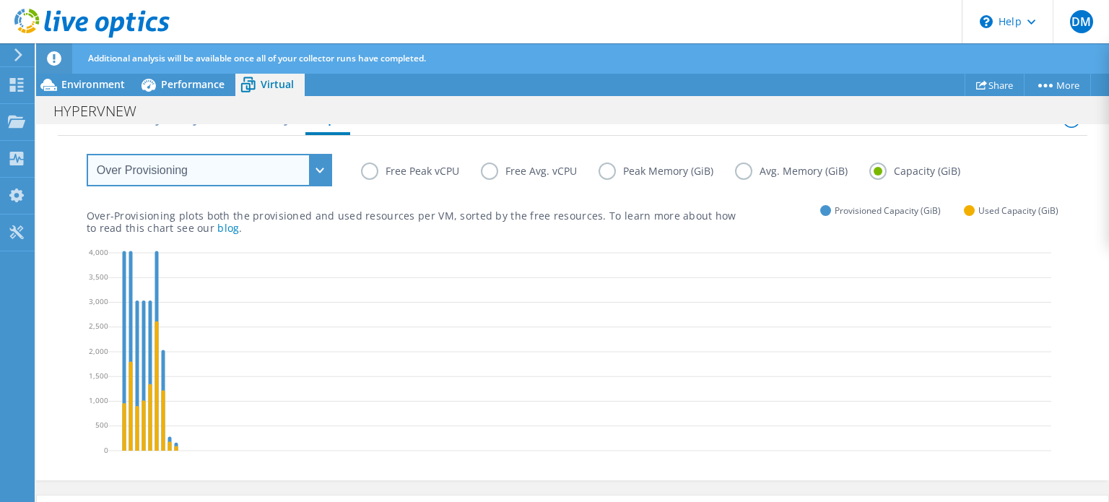
click at [303, 160] on select "VM Resource Distribution Provisioning Contrast Over Provisioning" at bounding box center [209, 170] width 245 height 32
select select "VM Resource Distribution"
click at [87, 154] on select "VM Resource Distribution Provisioning Contrast Over Provisioning" at bounding box center [209, 170] width 245 height 32
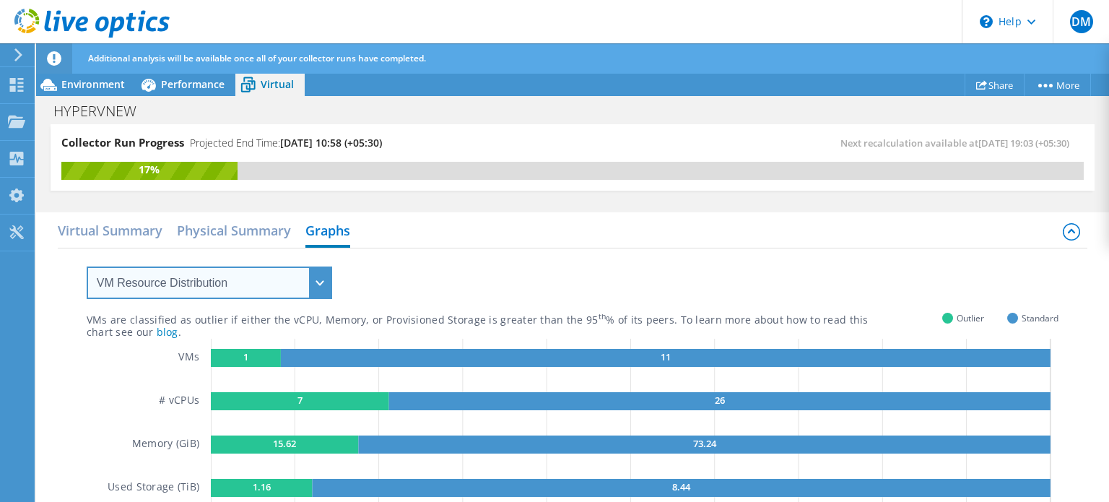
scroll to position [0, 0]
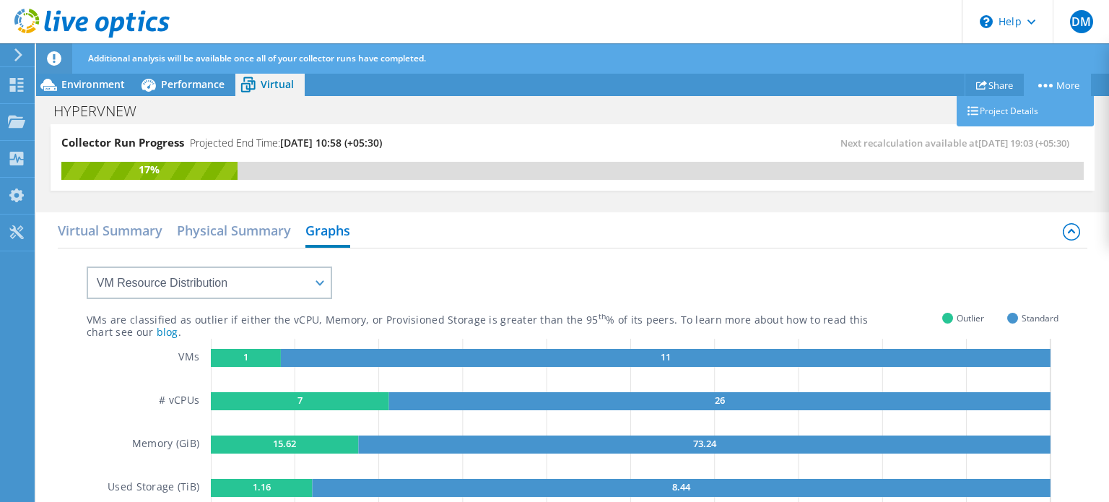
click at [1031, 83] on link "More" at bounding box center [1056, 85] width 67 height 22
click at [1011, 107] on link "Project Details" at bounding box center [1024, 111] width 137 height 30
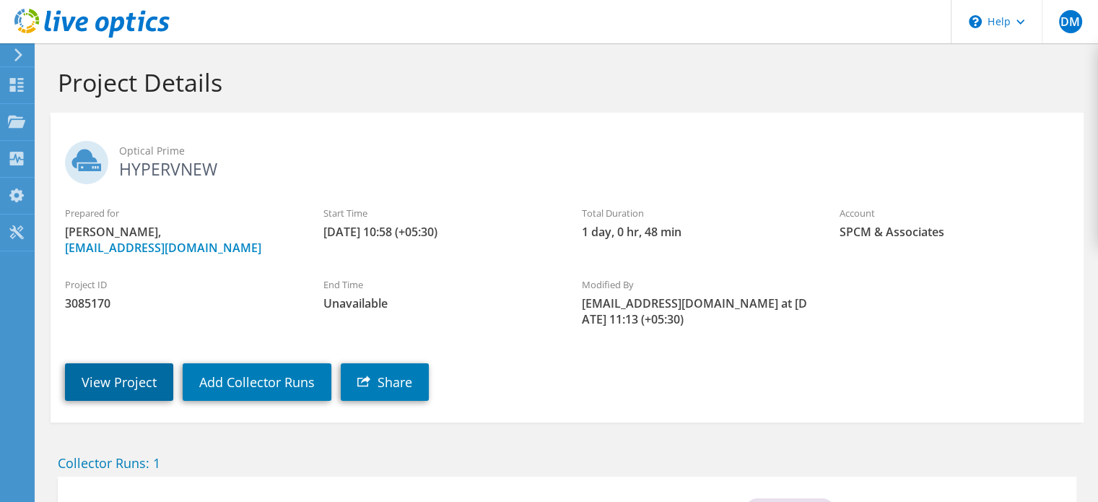
click at [149, 369] on link "View Project" at bounding box center [119, 382] width 108 height 38
